Goal: Task Accomplishment & Management: Use online tool/utility

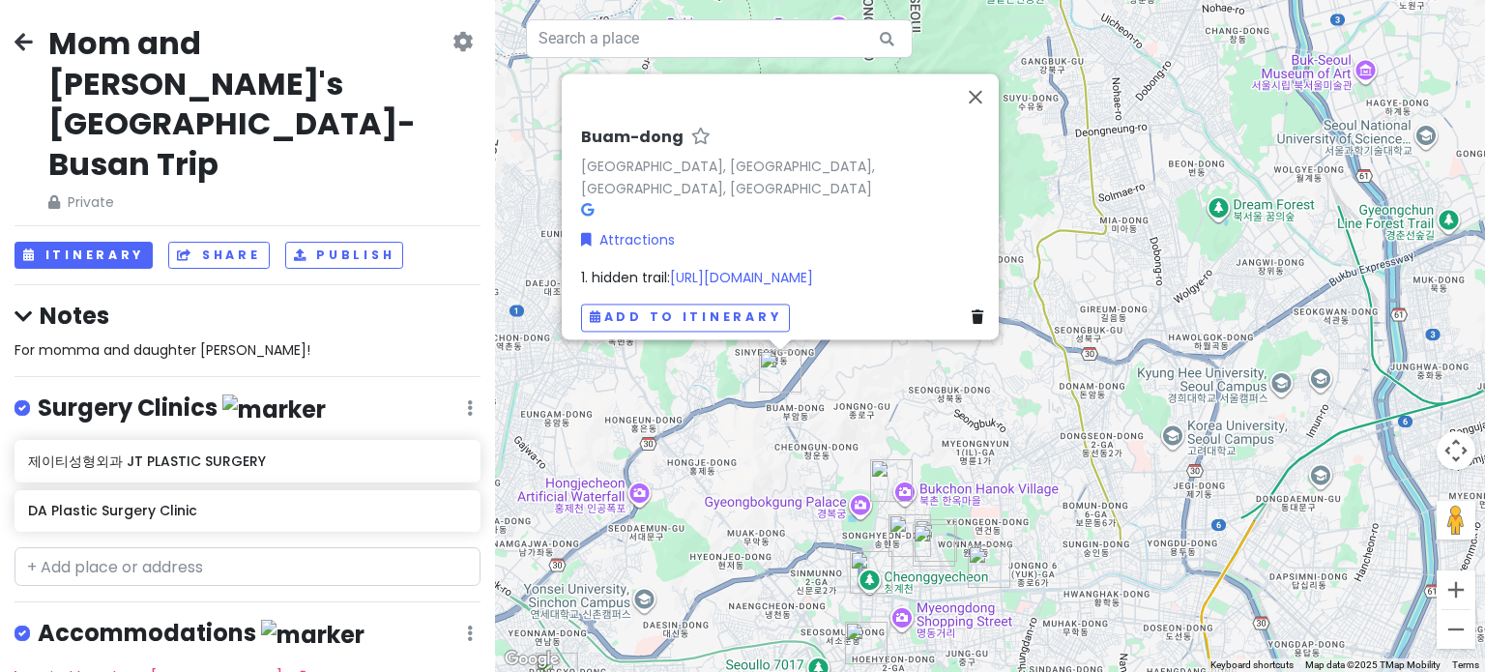
scroll to position [1871, 0]
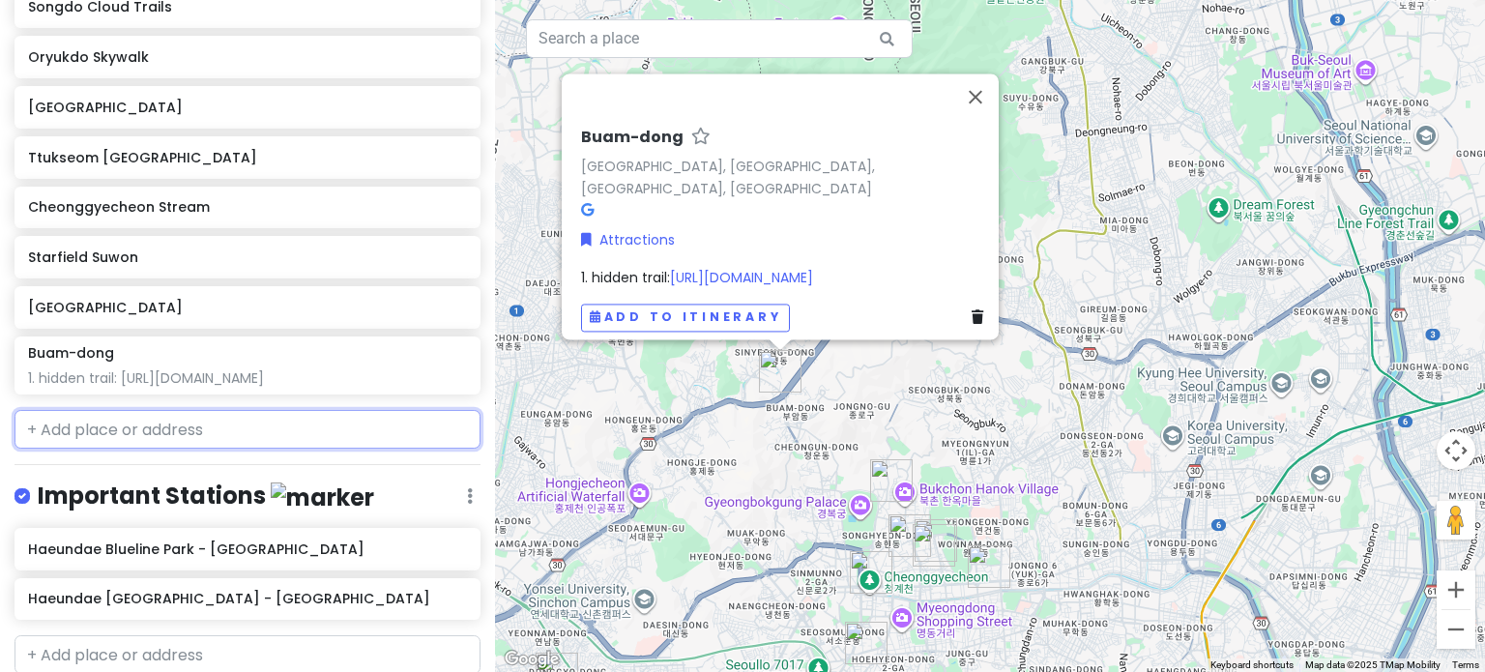
click at [149, 410] on input "text" at bounding box center [248, 429] width 466 height 39
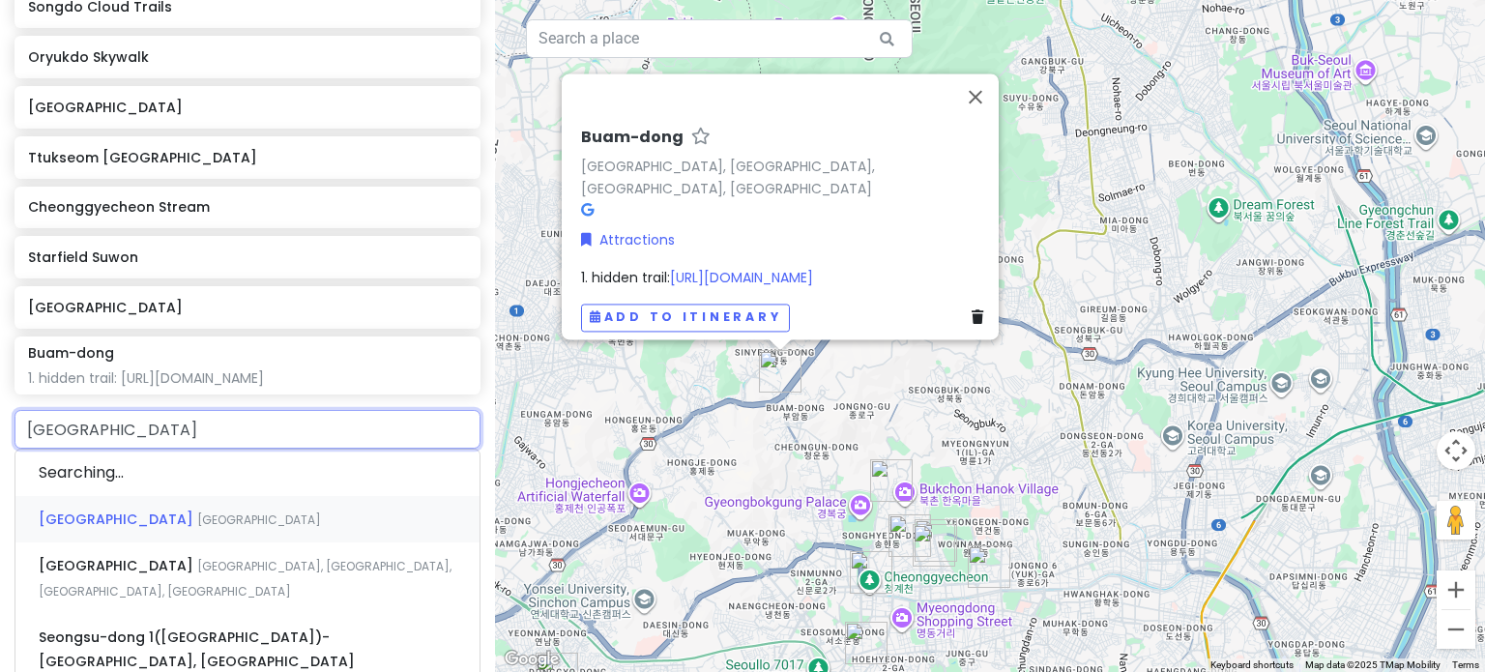
type input "seoull"
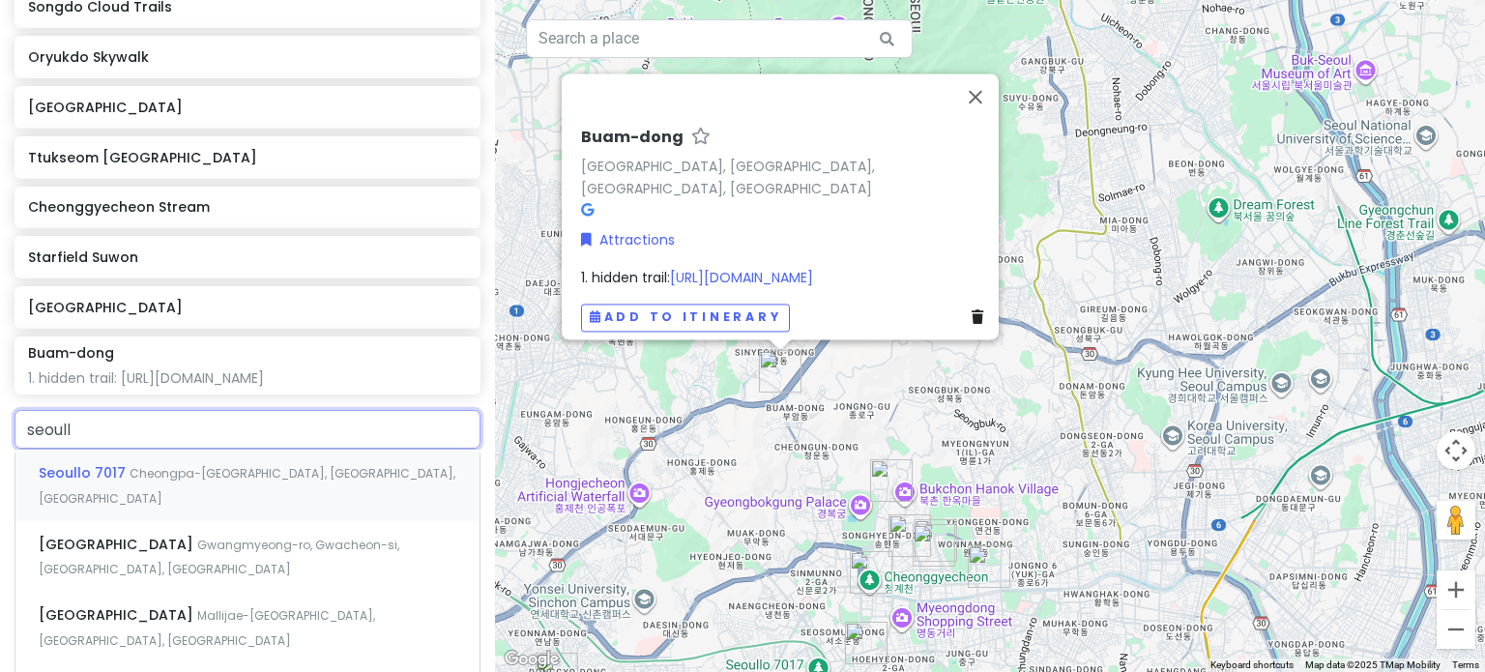
click at [116, 463] on span "Seoullo 7017" at bounding box center [84, 472] width 91 height 19
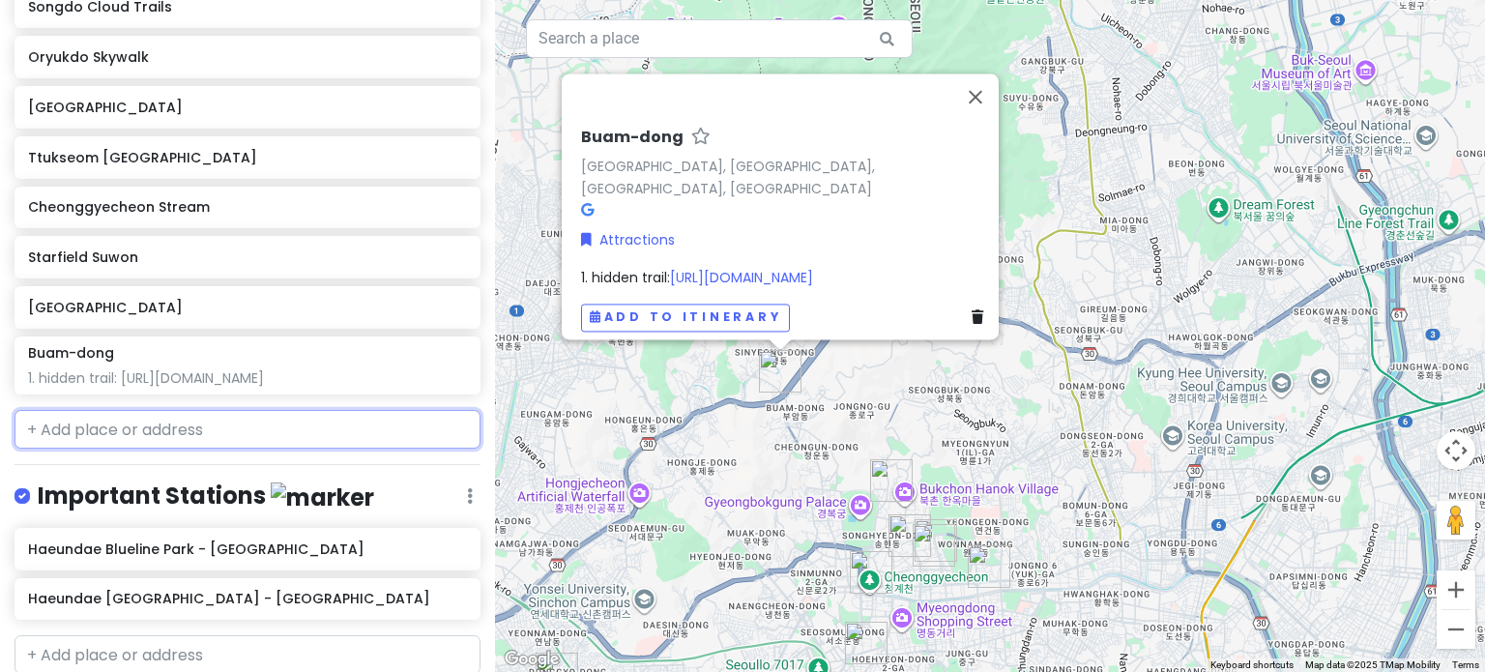
scroll to position [1921, 0]
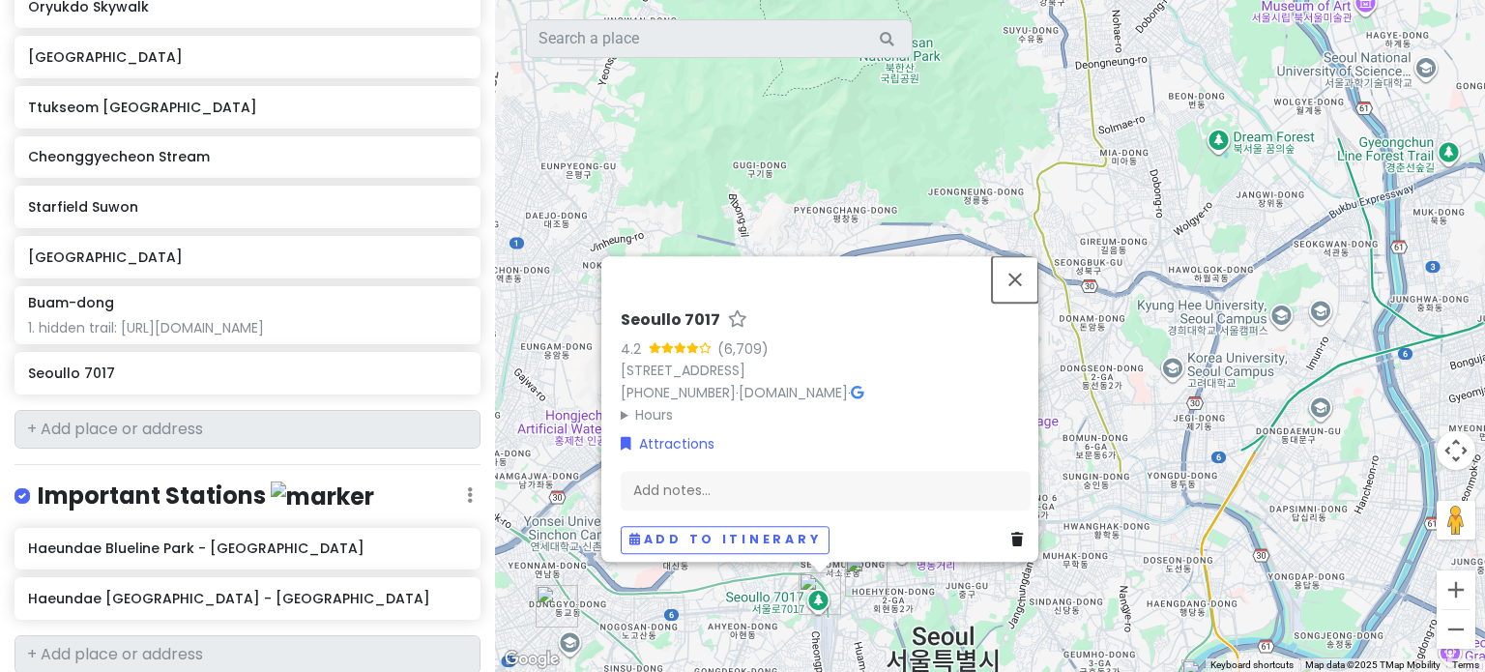
click at [1020, 270] on button "Close" at bounding box center [1015, 279] width 46 height 46
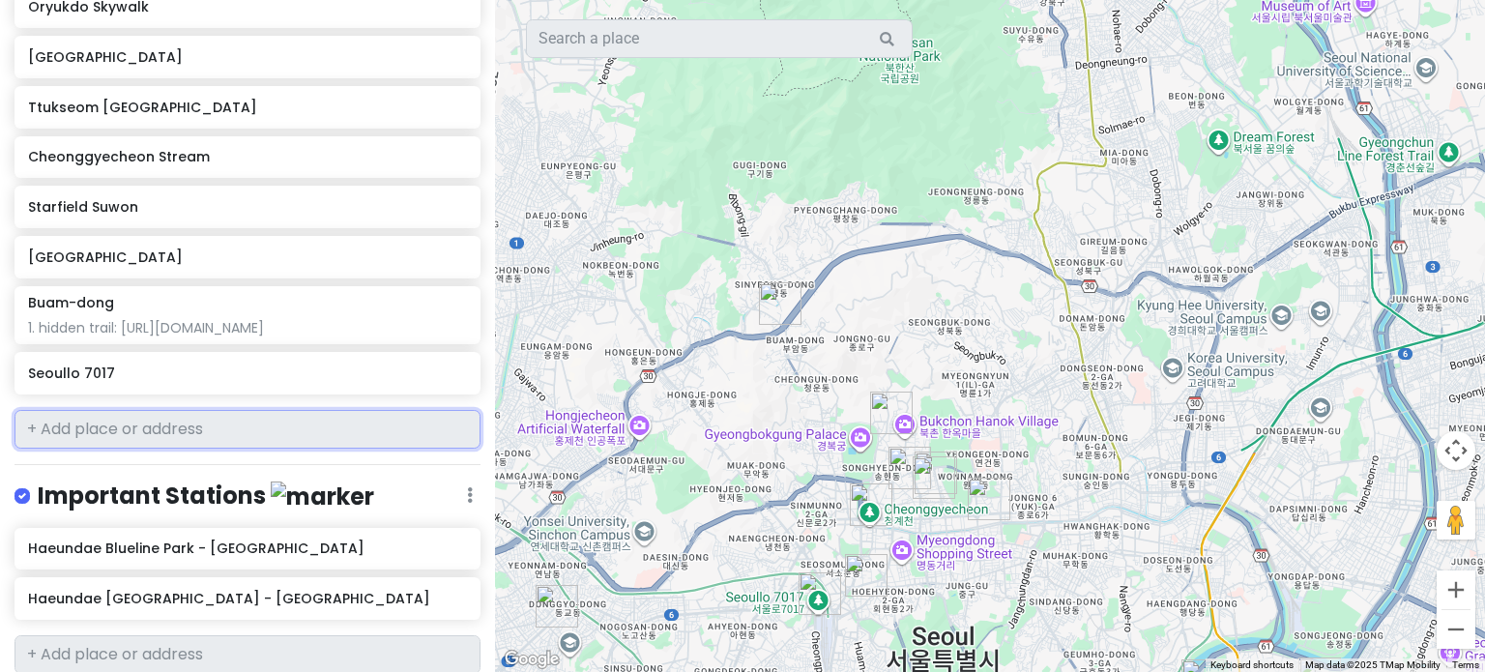
click at [83, 410] on input "text" at bounding box center [248, 429] width 466 height 39
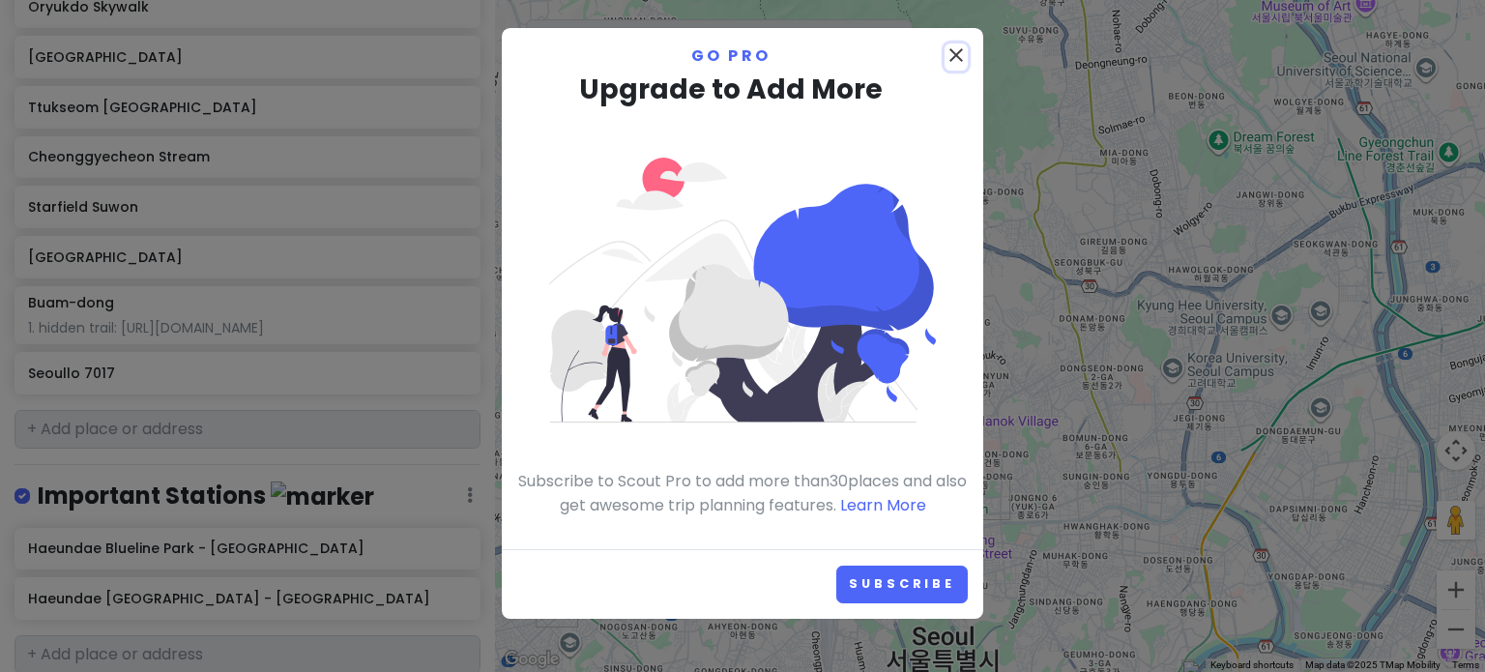
click at [961, 61] on icon "close" at bounding box center [956, 55] width 23 height 23
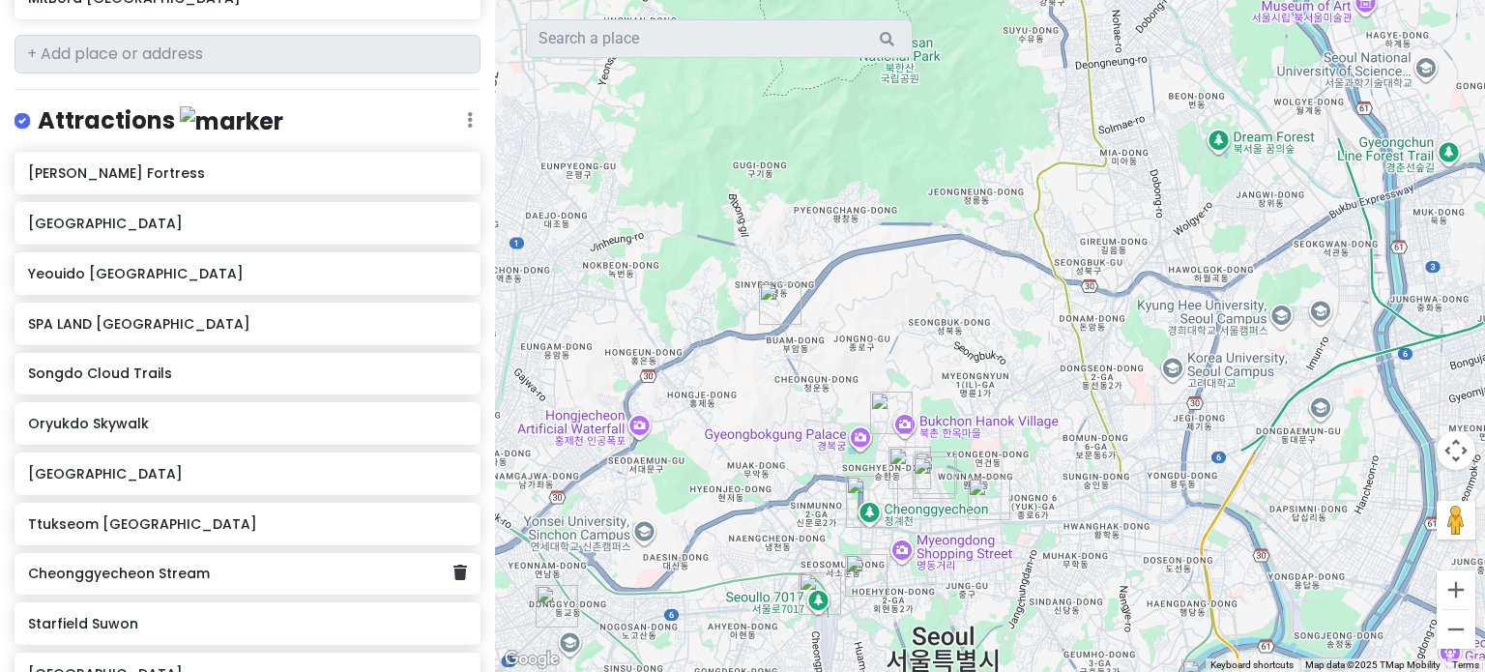
scroll to position [1503, 0]
click at [445, 253] on div "Yeouido [GEOGRAPHIC_DATA]" at bounding box center [248, 274] width 466 height 43
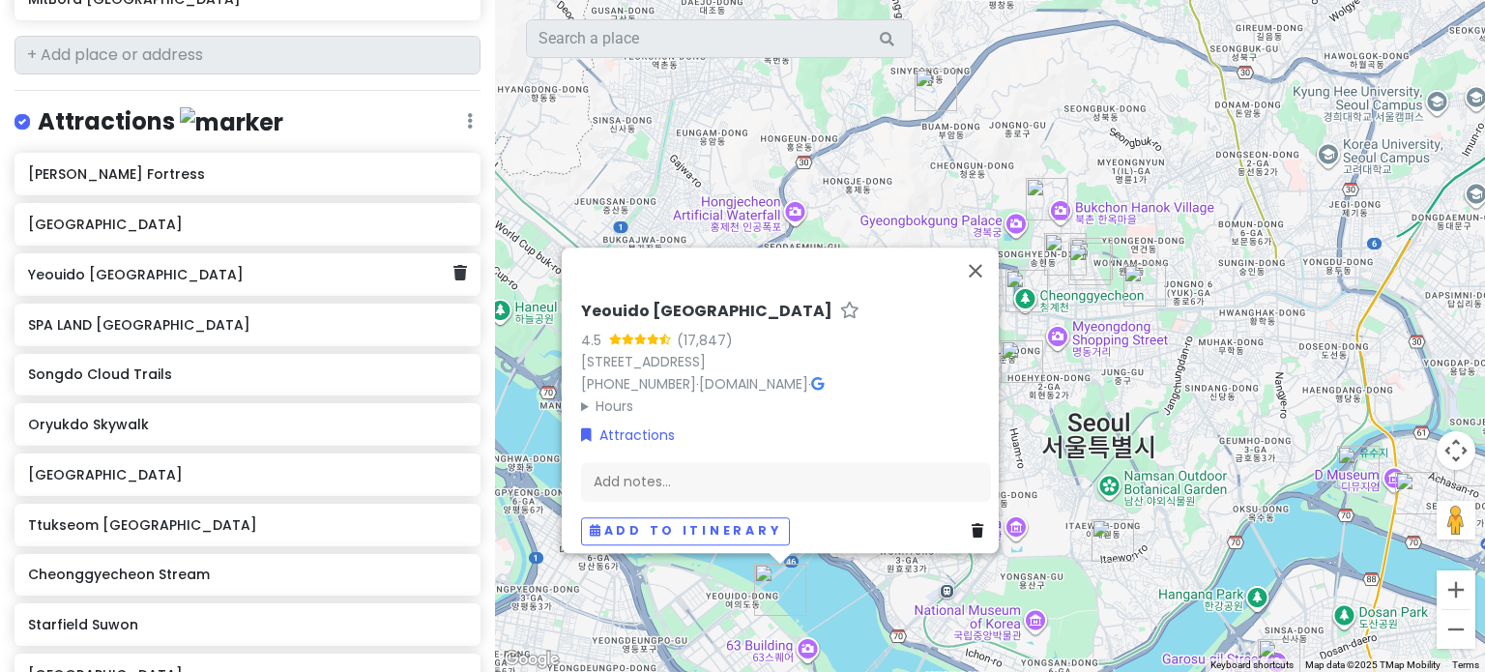
click at [453, 265] on icon at bounding box center [460, 272] width 14 height 15
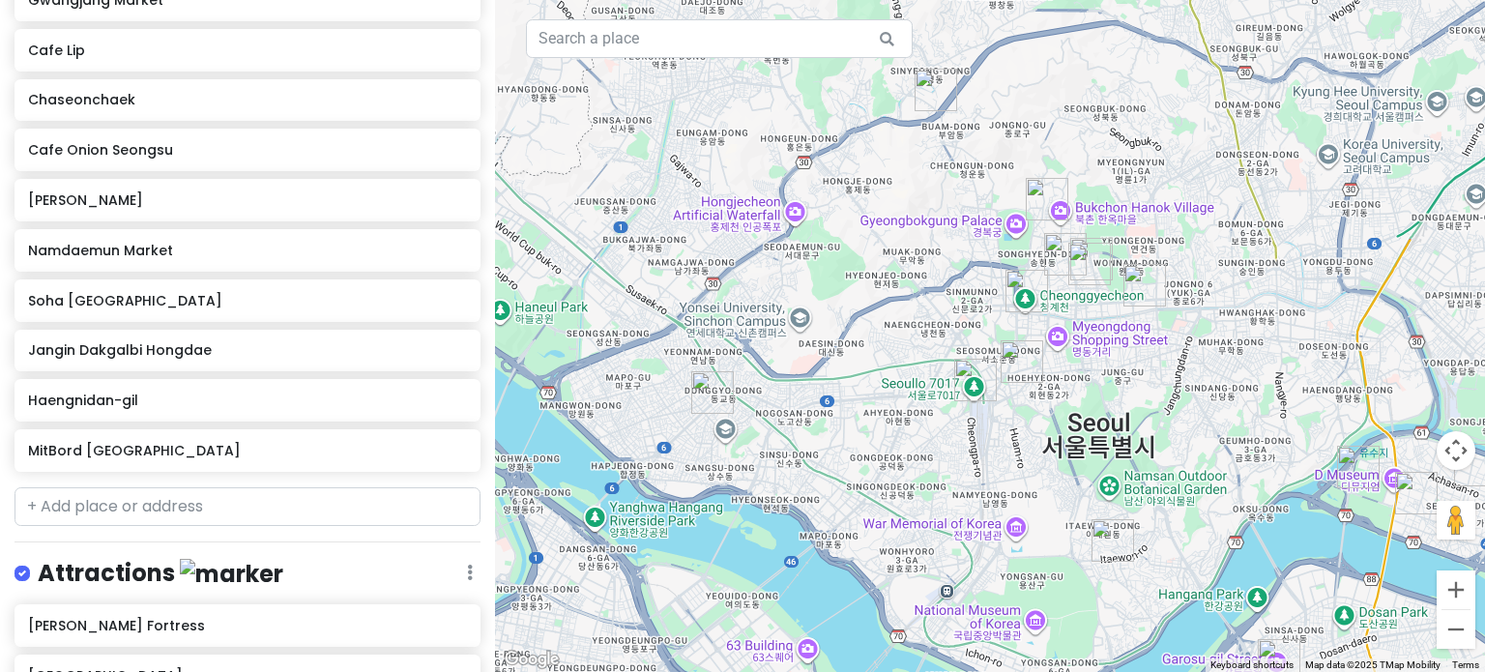
scroll to position [1046, 0]
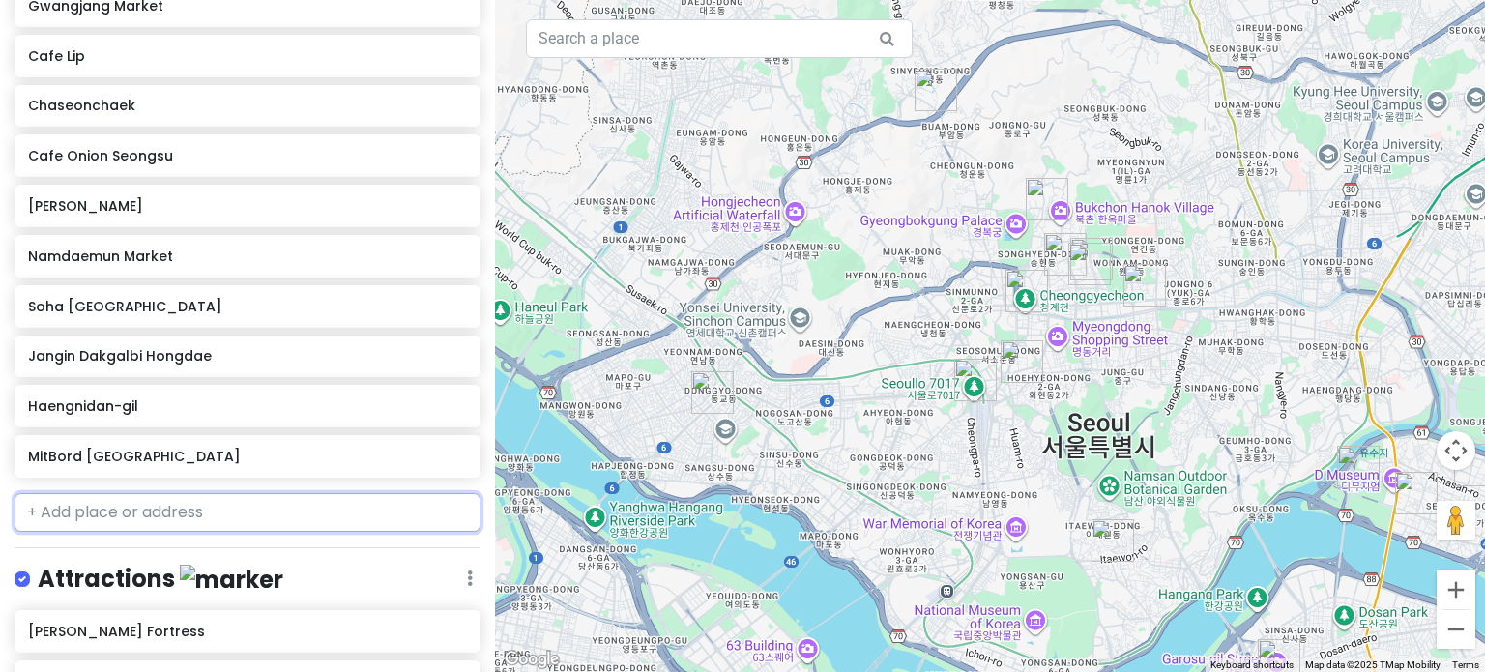
click at [232, 493] on input "text" at bounding box center [248, 512] width 466 height 39
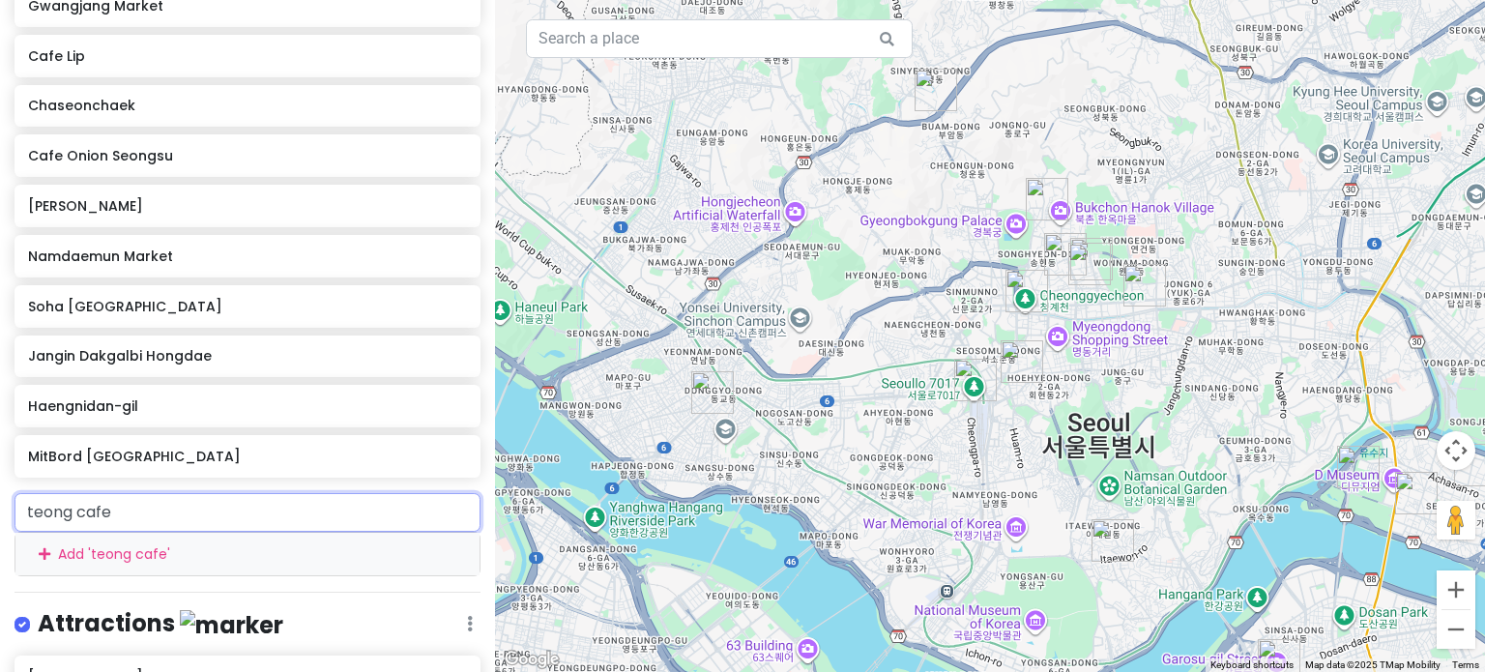
drag, startPoint x: 126, startPoint y: 430, endPoint x: 52, endPoint y: 424, distance: 73.7
click at [52, 493] on input "teong cafe" at bounding box center [248, 512] width 466 height 39
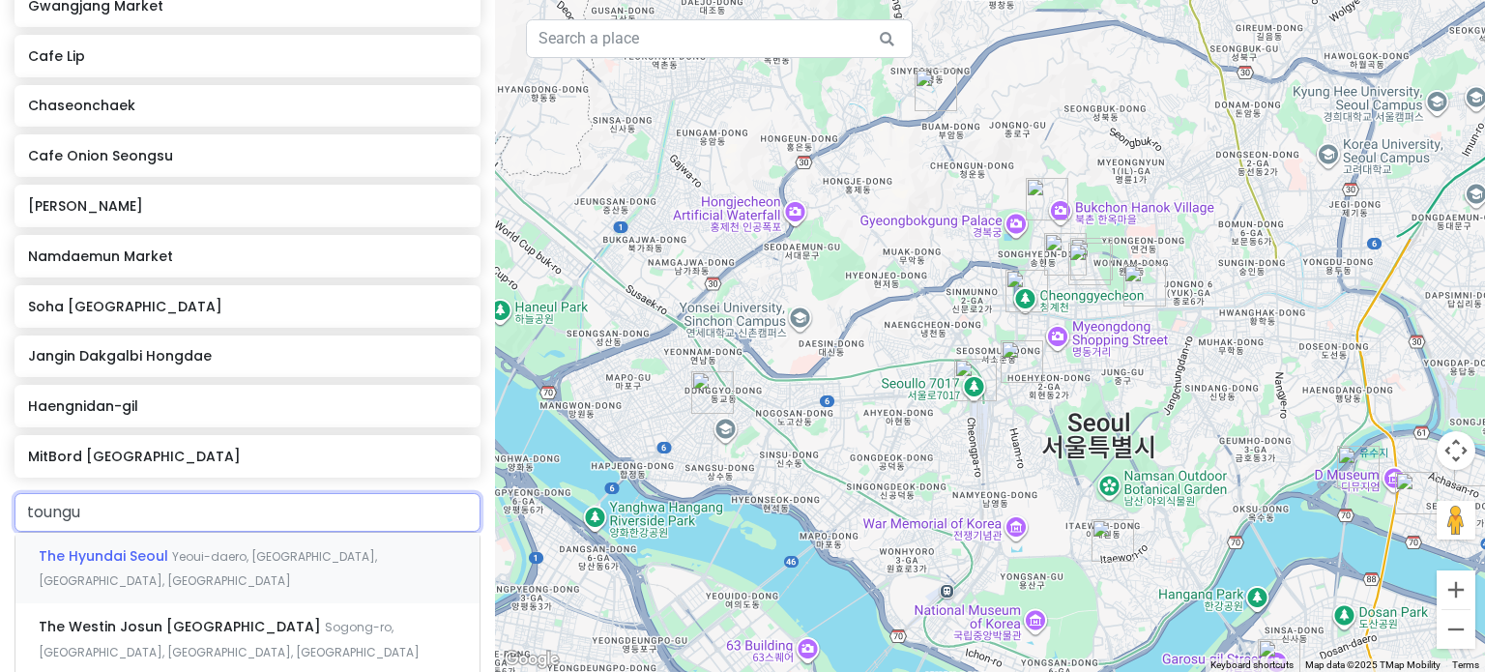
type input "toungue"
click at [109, 546] on span "Tongue Seongsu Space" at bounding box center [124, 555] width 171 height 19
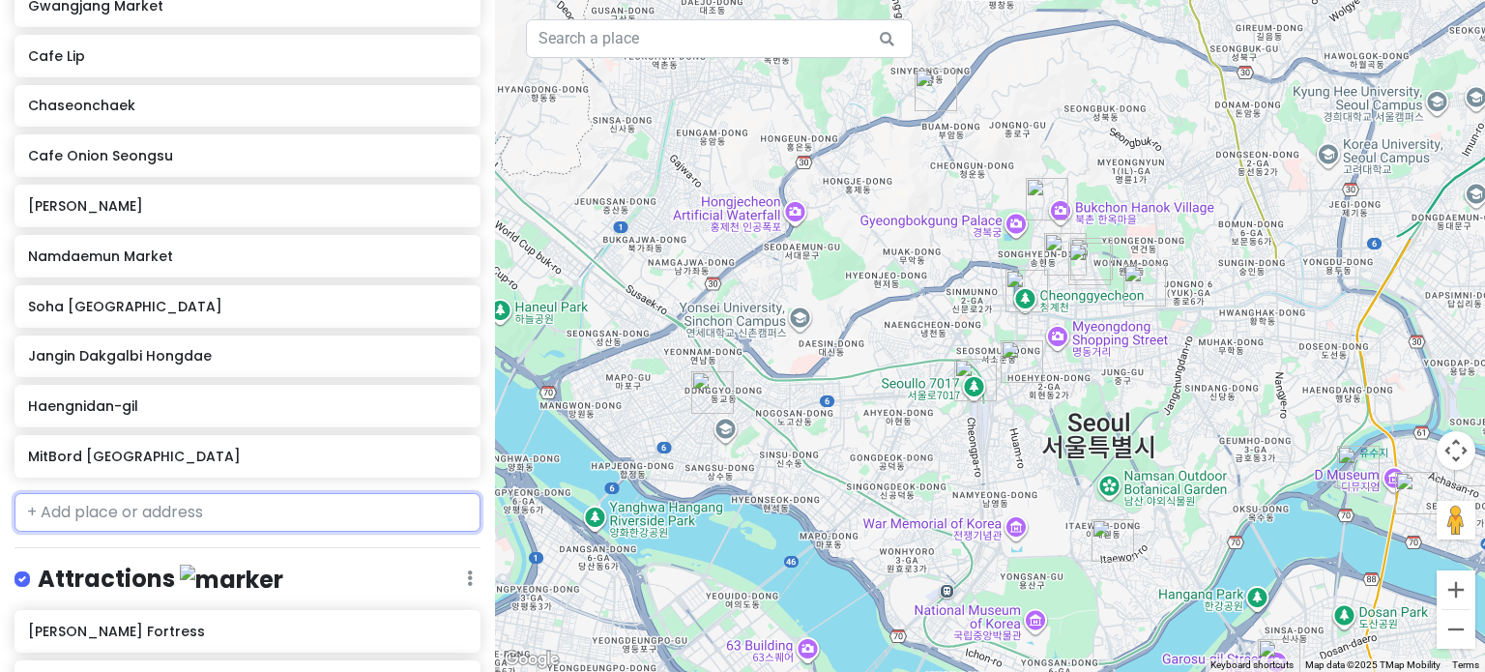
scroll to position [1096, 0]
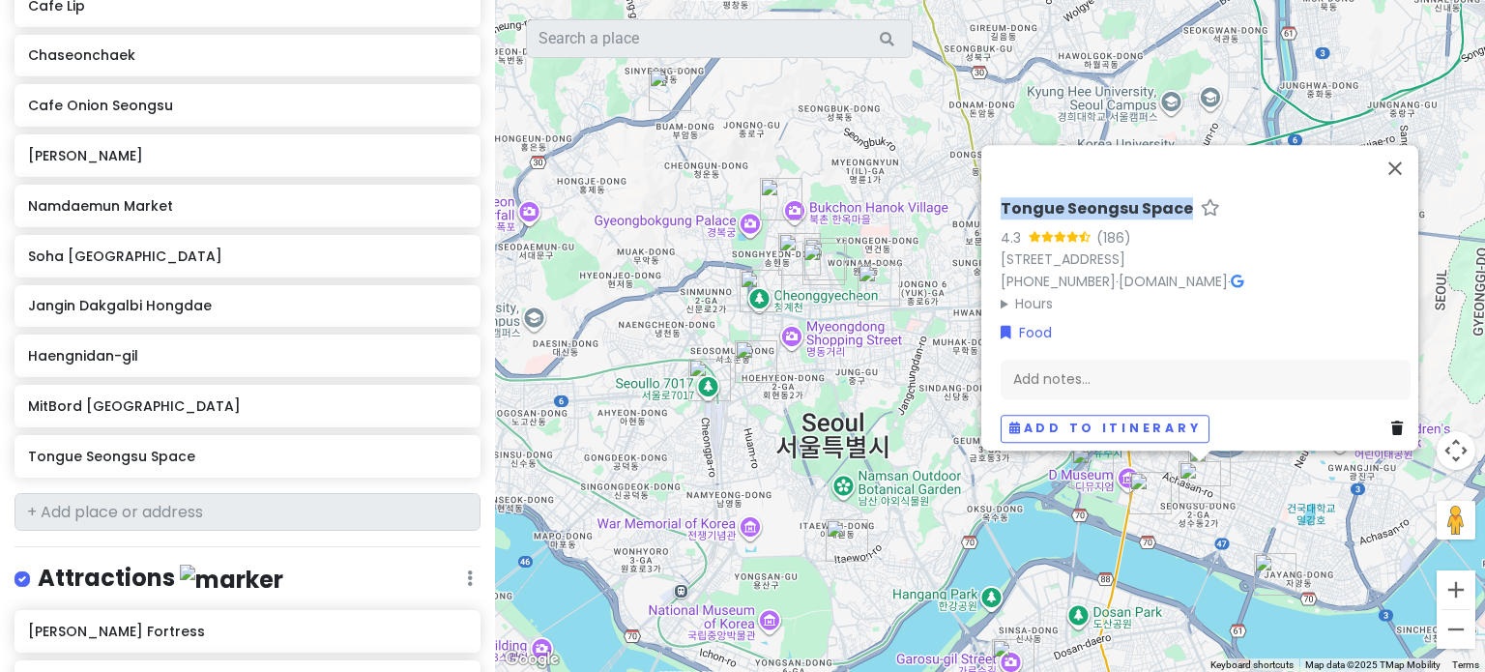
drag, startPoint x: 989, startPoint y: 197, endPoint x: 1179, endPoint y: 196, distance: 189.5
click at [1179, 196] on div "Tongue [STREET_ADDRESS] [PHONE_NUMBER] · [DOMAIN_NAME] · Hours [DATE] 10:00 AM …" at bounding box center [1205, 320] width 425 height 259
copy h6 "Tongue Seongsu Space"
click at [1391, 418] on link at bounding box center [1400, 428] width 19 height 21
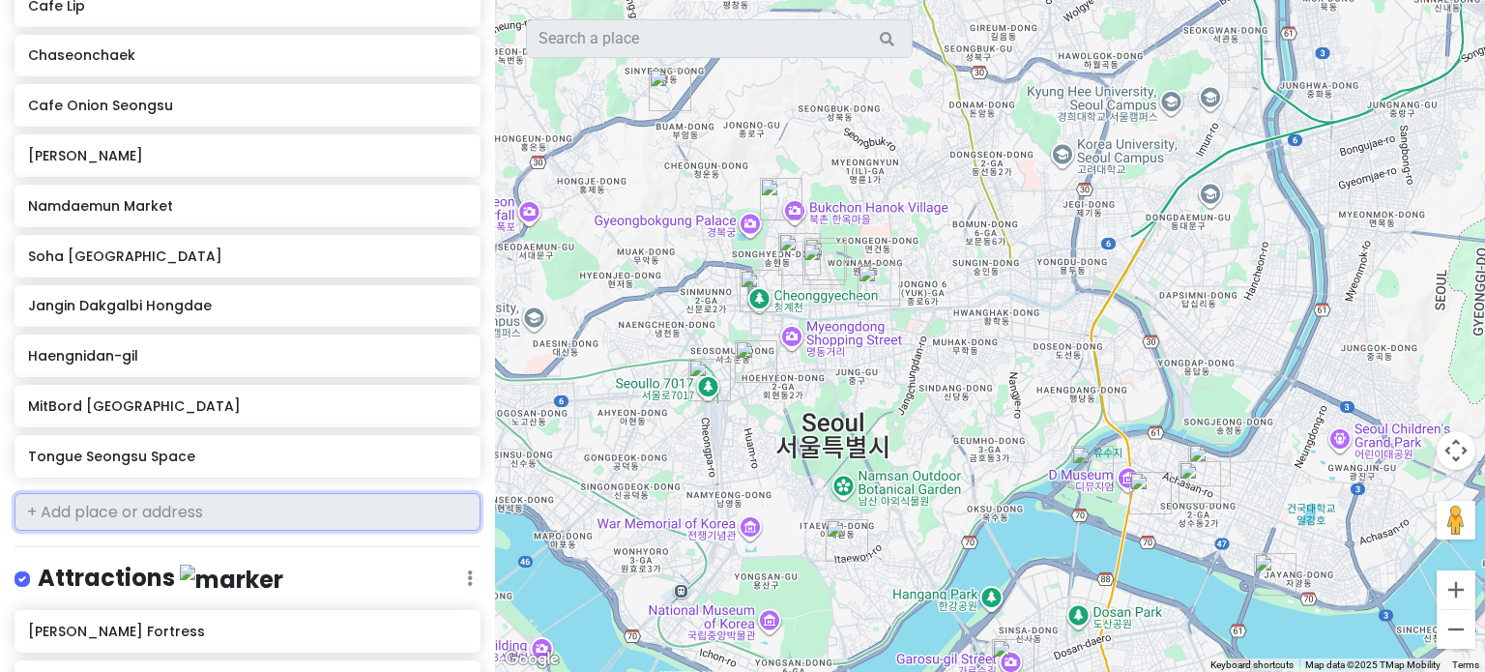
scroll to position [1046, 0]
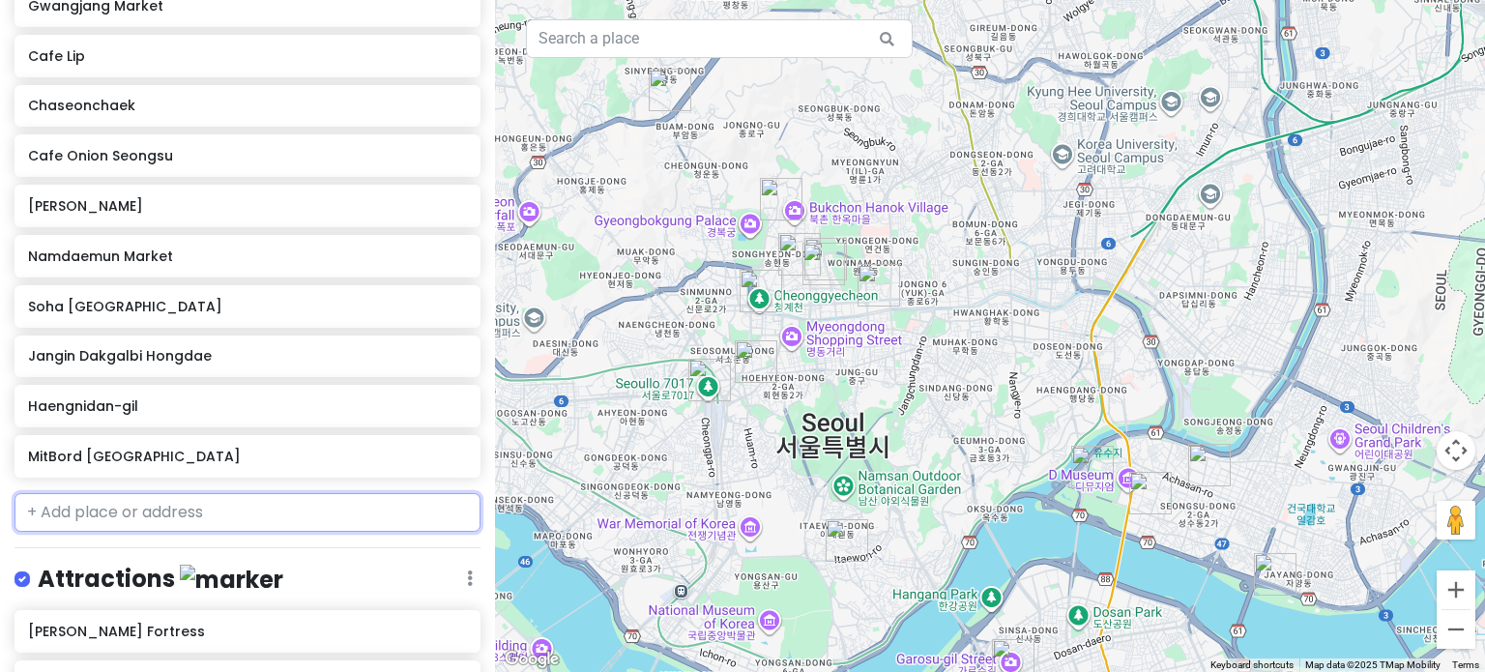
paste input "[STREET_ADDRESS]"
type input "[STREET_ADDRESS]"
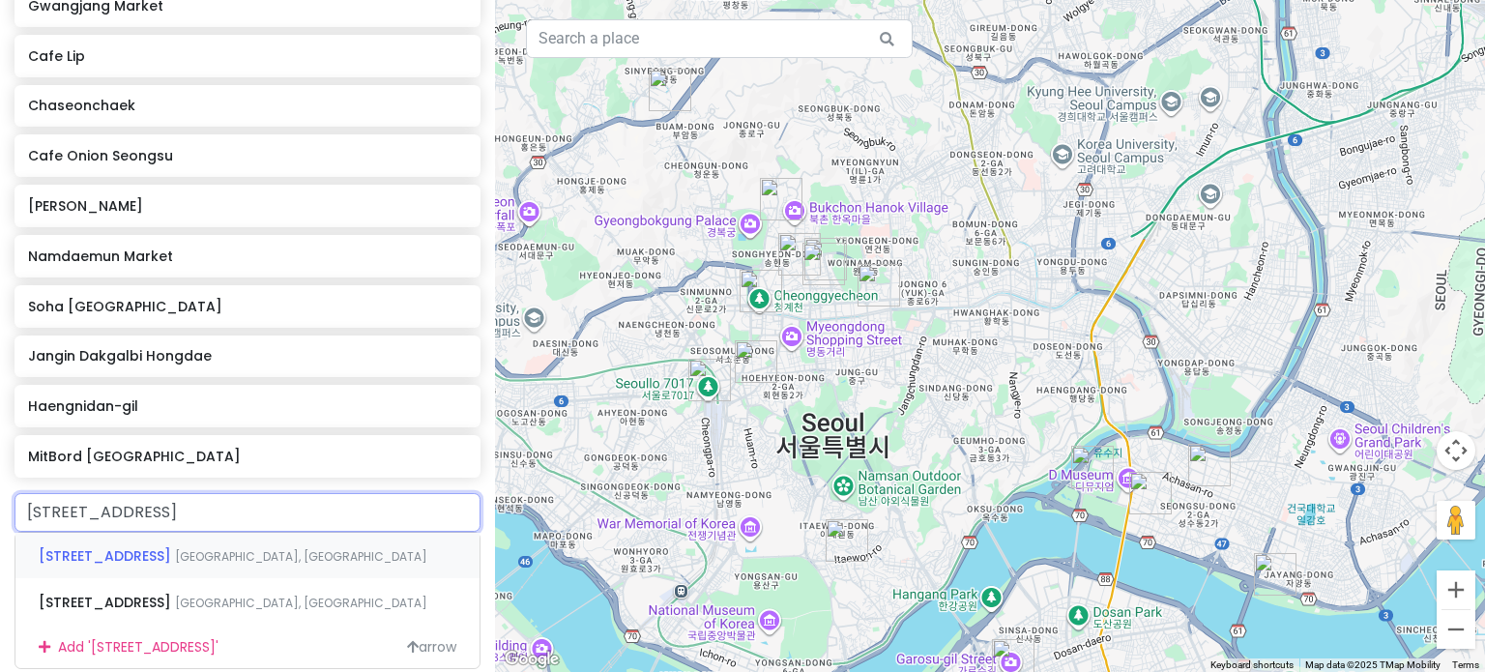
click at [199, 548] on span "[GEOGRAPHIC_DATA], [GEOGRAPHIC_DATA]" at bounding box center [301, 556] width 252 height 16
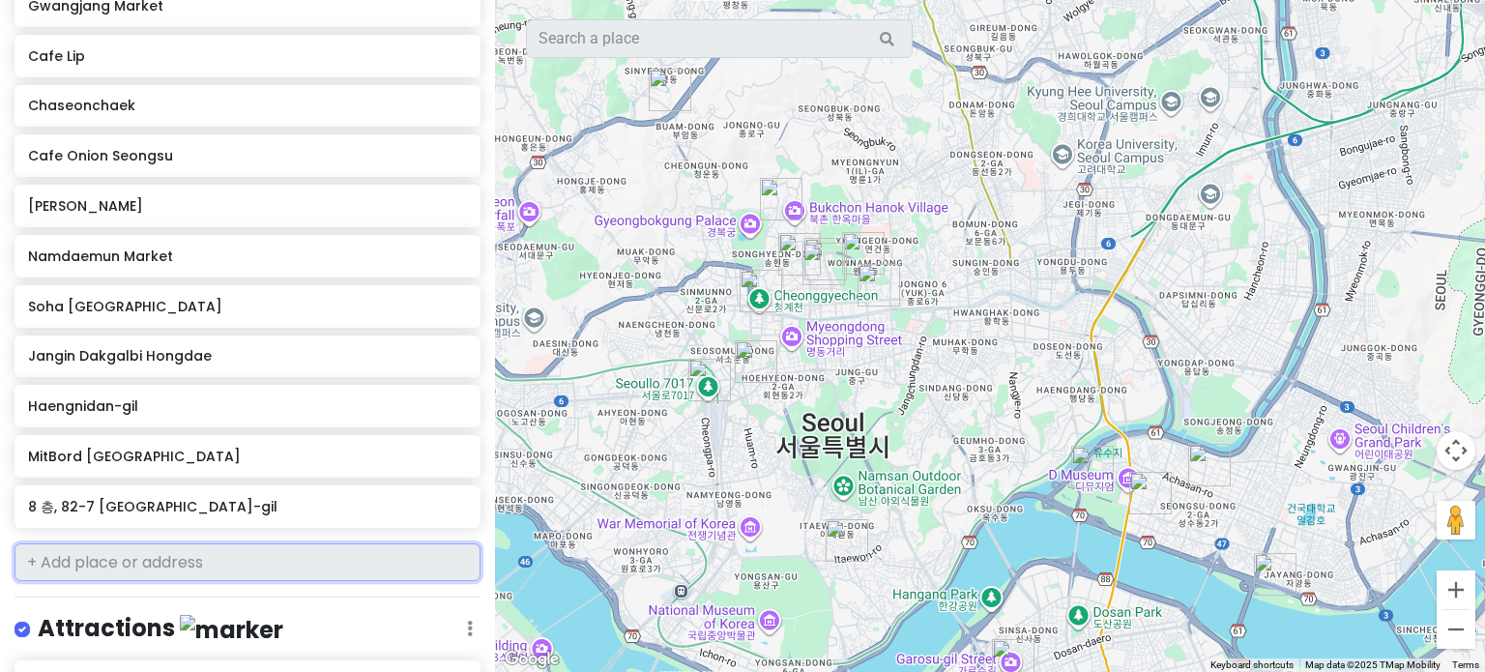
scroll to position [1096, 0]
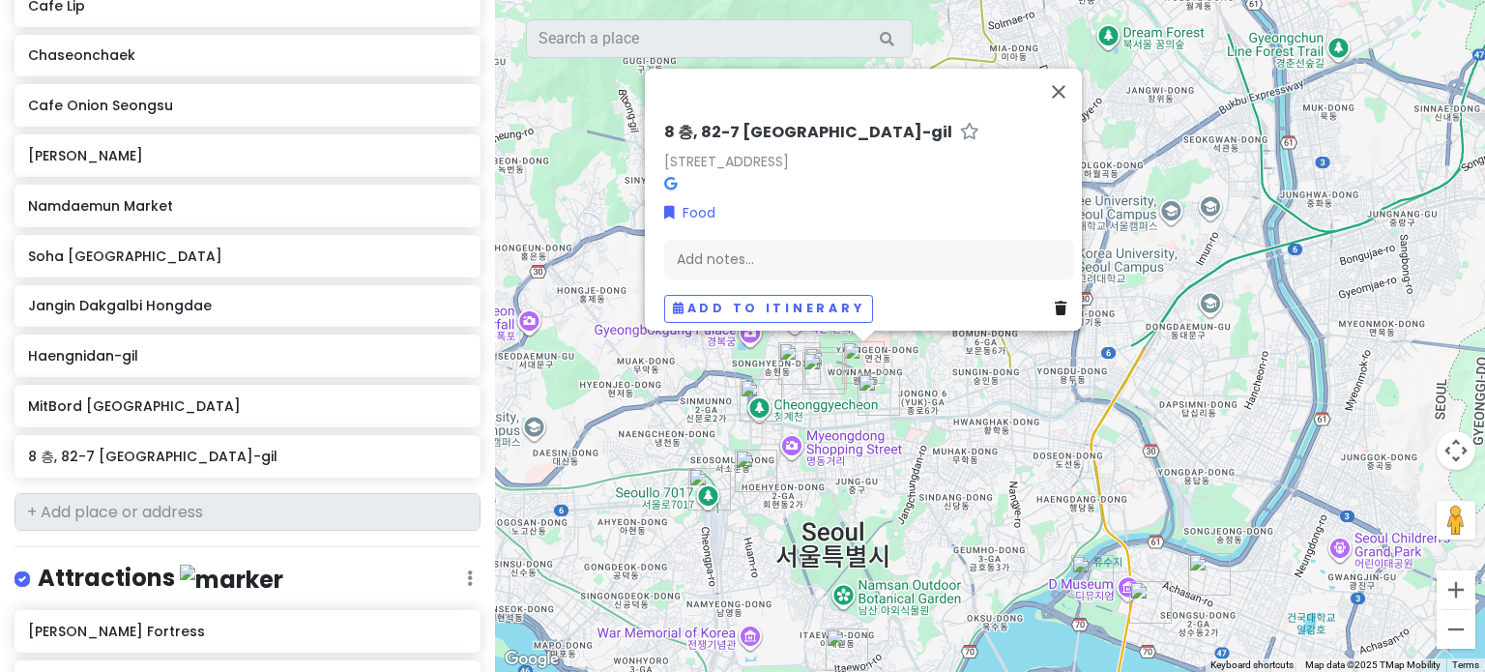
click at [811, 123] on h6 "8 층, 82-7 [GEOGRAPHIC_DATA]-gil" at bounding box center [808, 133] width 288 height 20
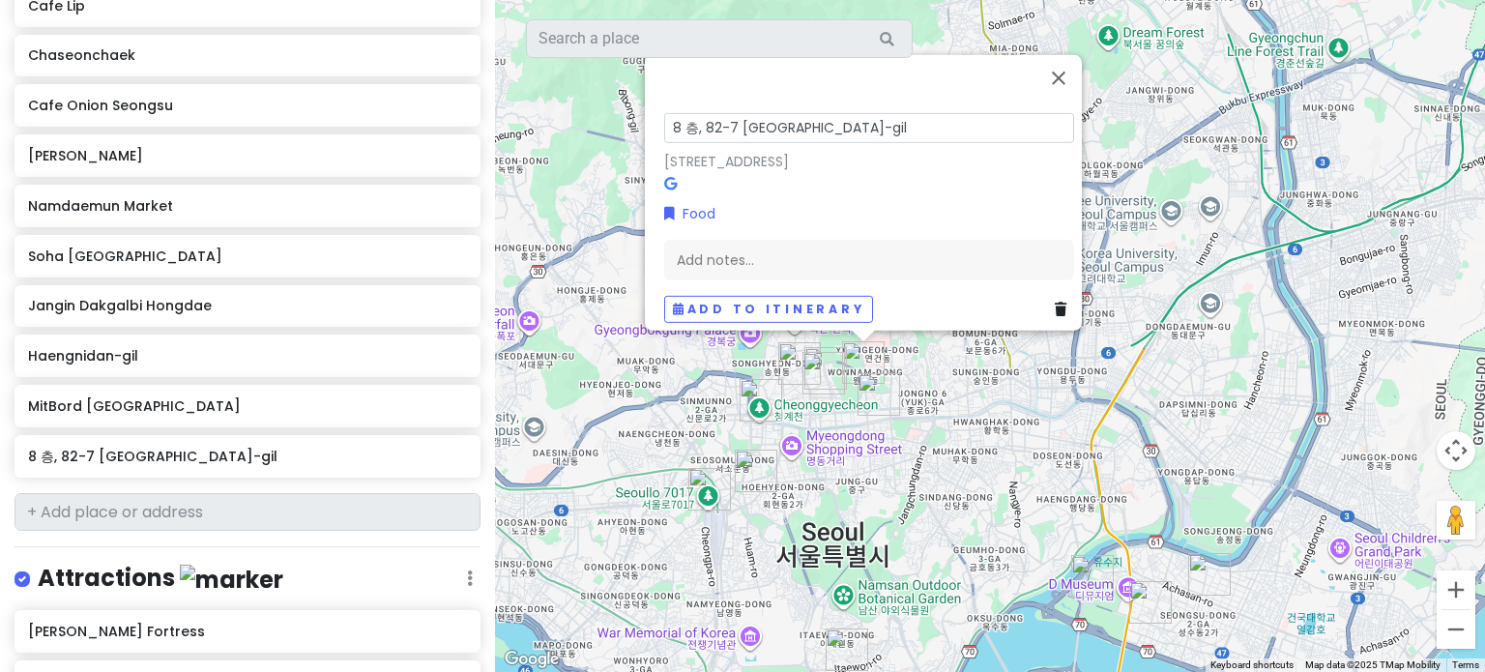
drag, startPoint x: 851, startPoint y: 119, endPoint x: 639, endPoint y: 129, distance: 212.0
click at [645, 129] on div "[STREET_ADDRESS] Food Add notes... Add to itinerary" at bounding box center [863, 192] width 437 height 276
type input "Teong Cafe"
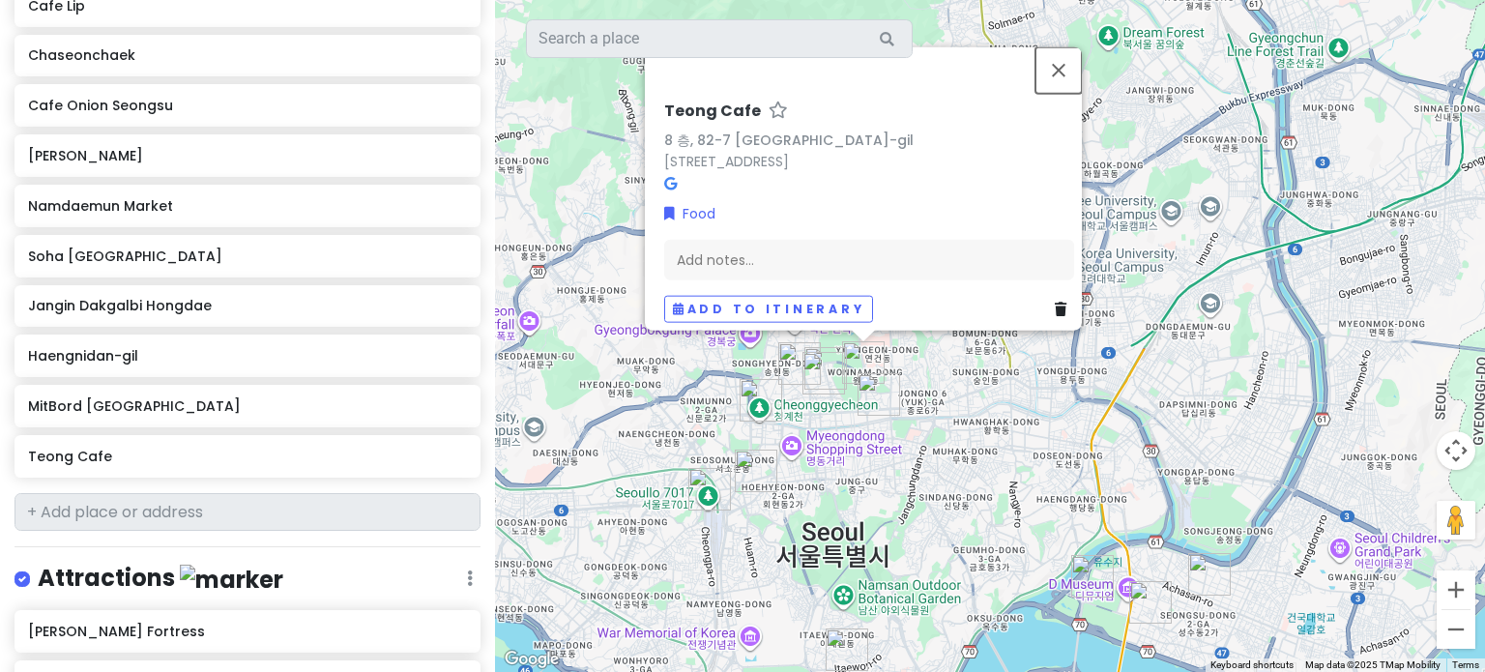
click at [1062, 63] on button "Close" at bounding box center [1058, 69] width 46 height 46
